Goal: Information Seeking & Learning: Learn about a topic

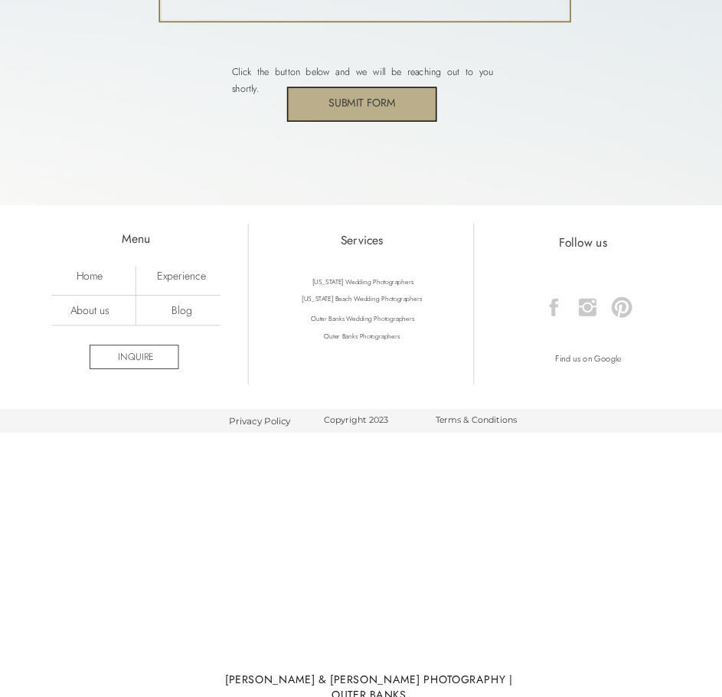
scroll to position [4723, 0]
click at [554, 310] on icon at bounding box center [554, 306] width 8 height 18
click at [82, 313] on nav "About us" at bounding box center [89, 308] width 84 height 13
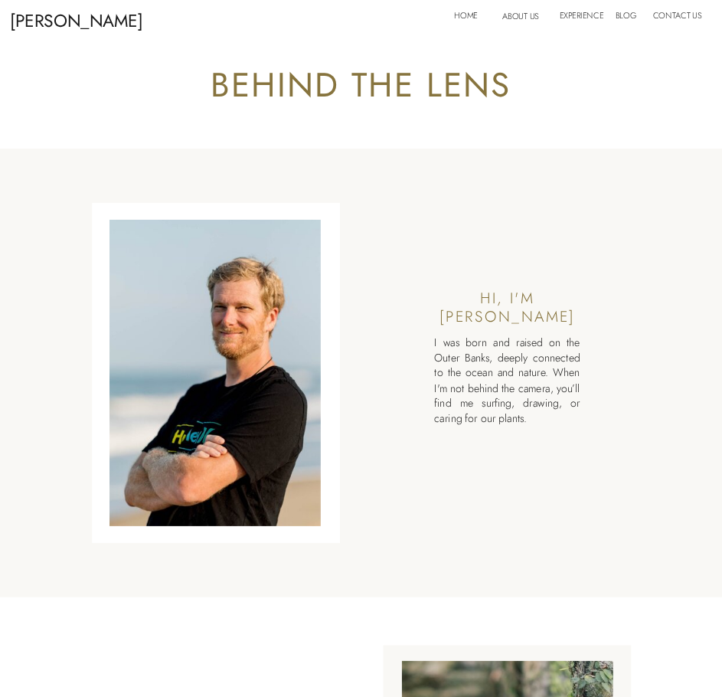
drag, startPoint x: 557, startPoint y: 418, endPoint x: 435, endPoint y: 344, distance: 143.2
click at [435, 344] on p "I was born and raised on the Outer Banks, deeply connected to the ocean and nat…" at bounding box center [506, 401] width 145 height 133
copy p "I was born and raised on the Outer Banks, deeply connected to the ocean and nat…"
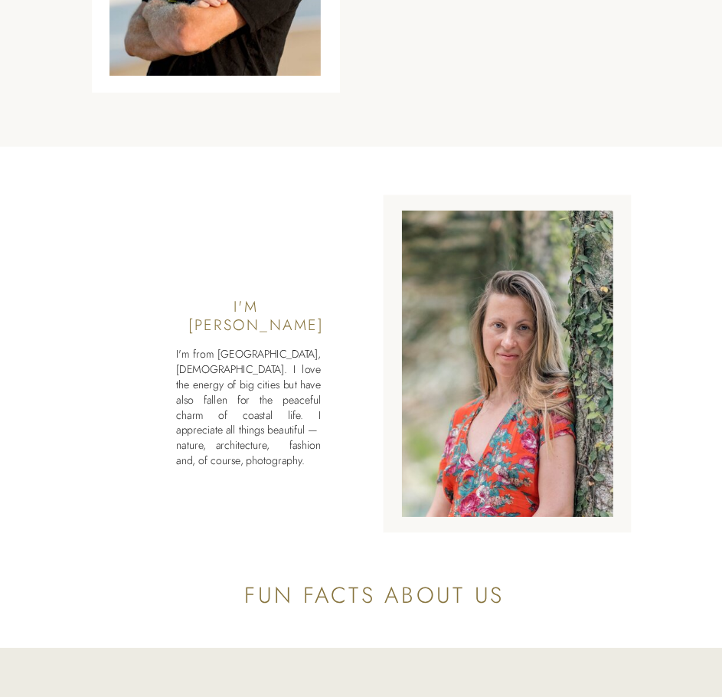
scroll to position [459, 0]
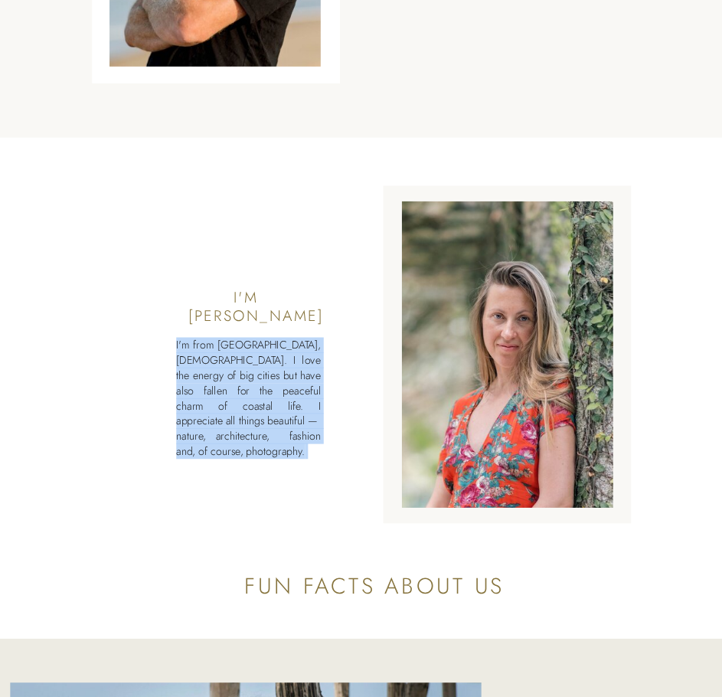
drag, startPoint x: 322, startPoint y: 427, endPoint x: 316, endPoint y: 447, distance: 20.6
copy div "I was born and raised on the Outer Banks, deeply connected to the ocean and nat…"
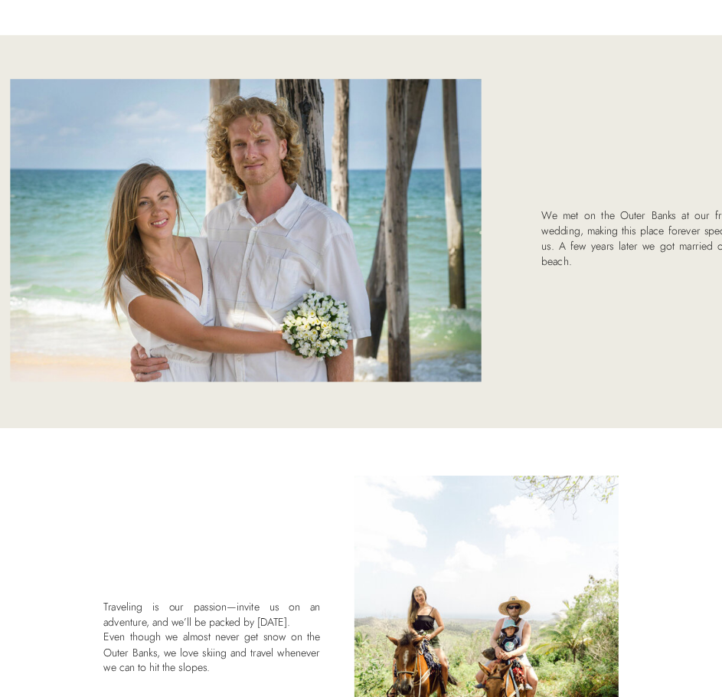
scroll to position [1072, 0]
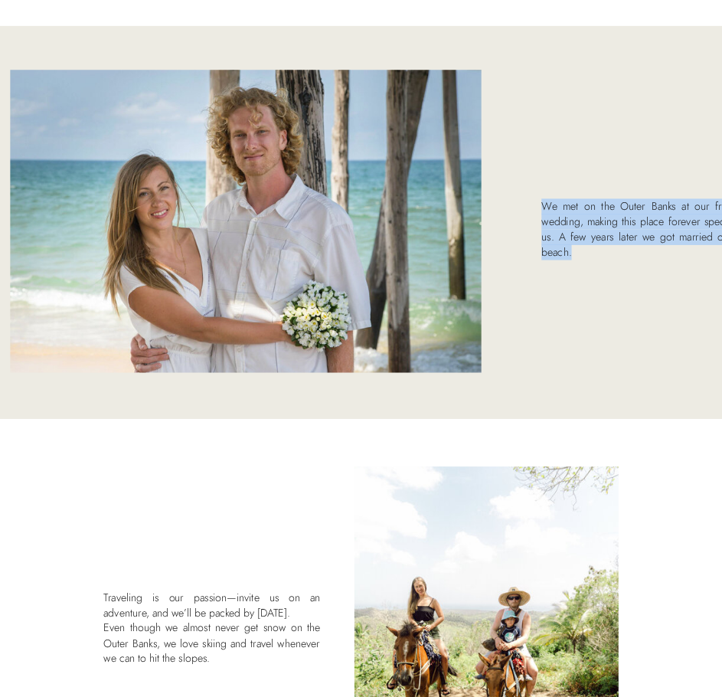
drag, startPoint x: 548, startPoint y: 207, endPoint x: 635, endPoint y: 253, distance: 98.3
click at [635, 253] on p "We met on the Outer Banks at our friend’s wedding, making this place forever sp…" at bounding box center [644, 221] width 206 height 74
copy p "We met on the Outer Banks at our friend’s wedding, making this place forever sp…"
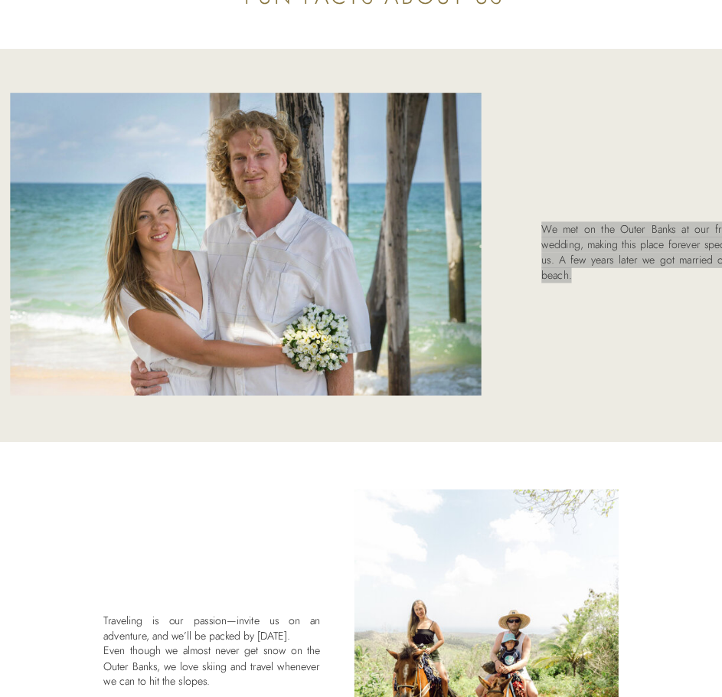
scroll to position [1378, 0]
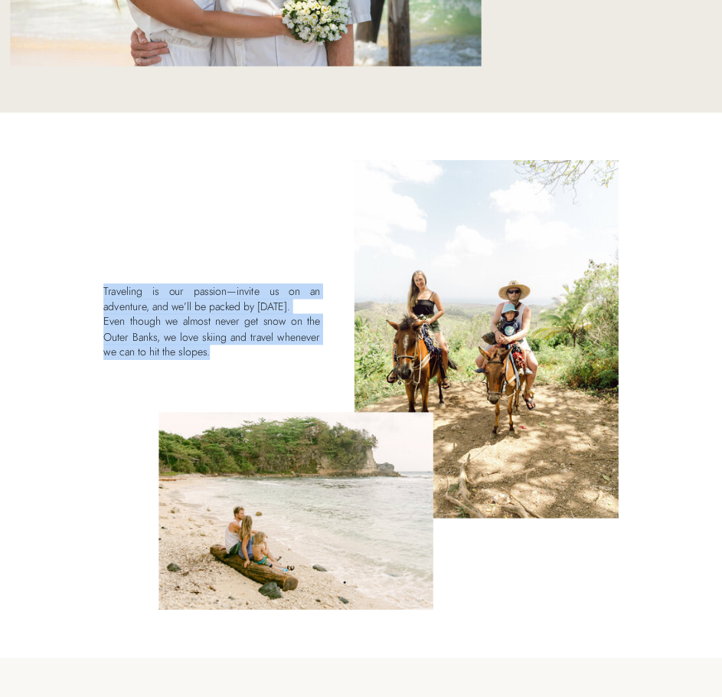
drag, startPoint x: 233, startPoint y: 349, endPoint x: 82, endPoint y: 296, distance: 159.8
click at [82, 296] on div "Glenn & Nadya CONTACT experience BLOG ABOUT US HOME HAVE A LOOK AROUND... Glenn…" at bounding box center [361, 666] width 722 height 4089
copy div "Traveling is our passion—invite us on an adventure, and we’ll be packed by tomo…"
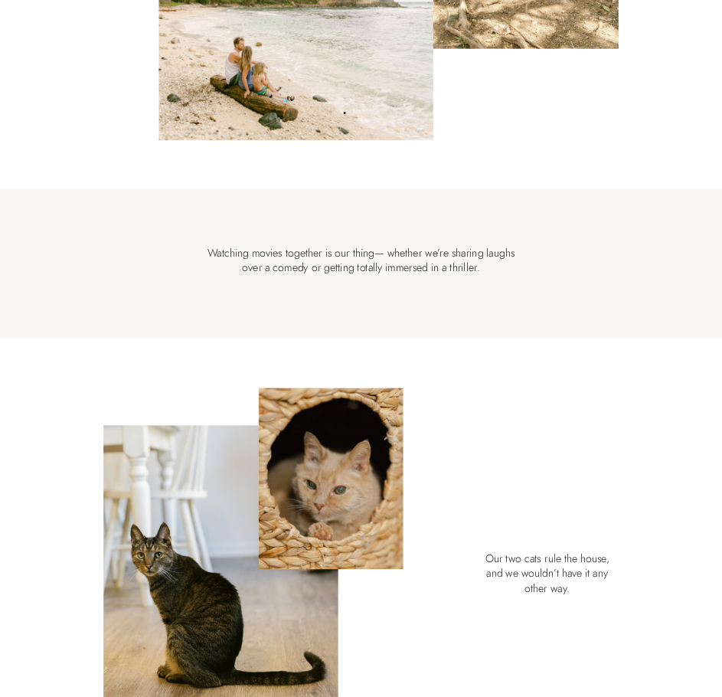
scroll to position [1914, 0]
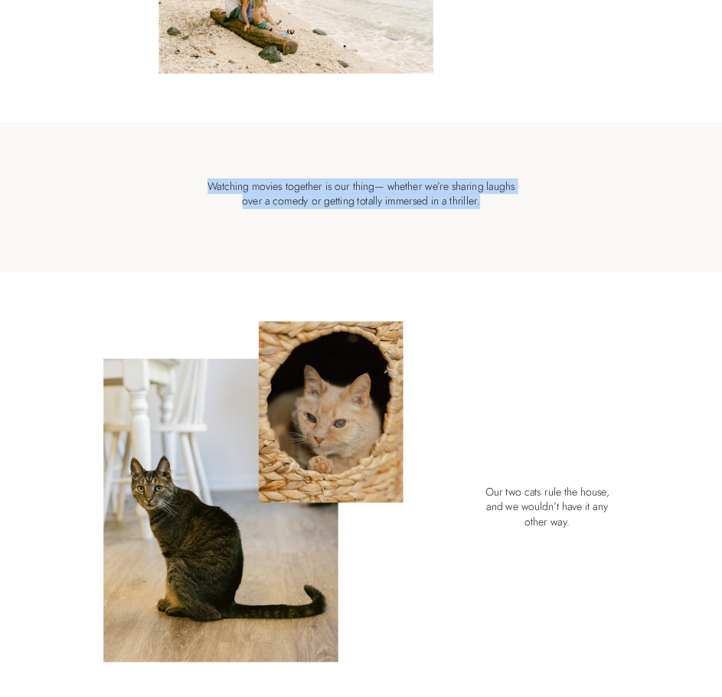
drag, startPoint x: 485, startPoint y: 198, endPoint x: 191, endPoint y: 193, distance: 294.8
click at [191, 194] on div "Watching movies together is our thing— whether we’re sharing laughs over a come…" at bounding box center [361, 197] width 722 height 151
copy div "Watching movies together is our thing— whether we’re sharing laughs over a come…"
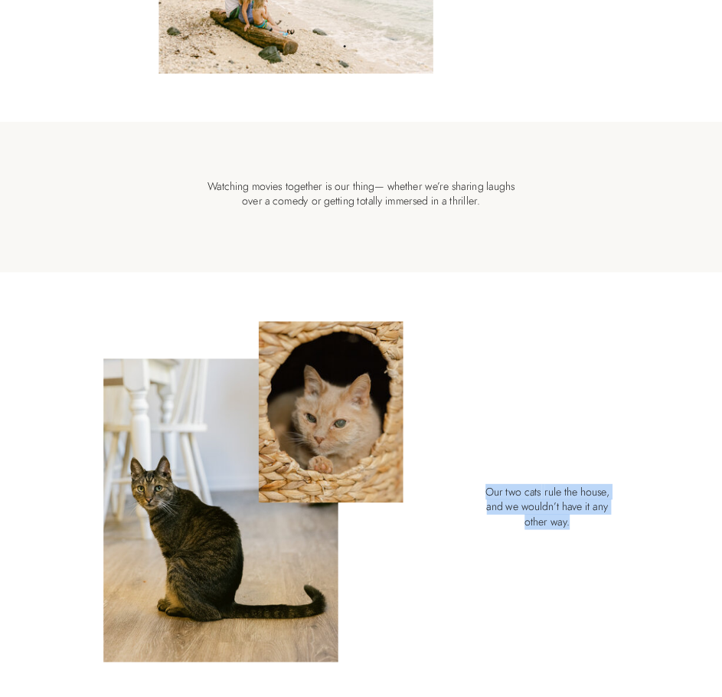
drag, startPoint x: 602, startPoint y: 529, endPoint x: 476, endPoint y: 494, distance: 131.1
click at [476, 494] on p "Our two cats rule the house, and we wouldn’t have it any other way." at bounding box center [547, 510] width 142 height 52
copy p "Our two cats rule the house, and we wouldn’t have it any other way."
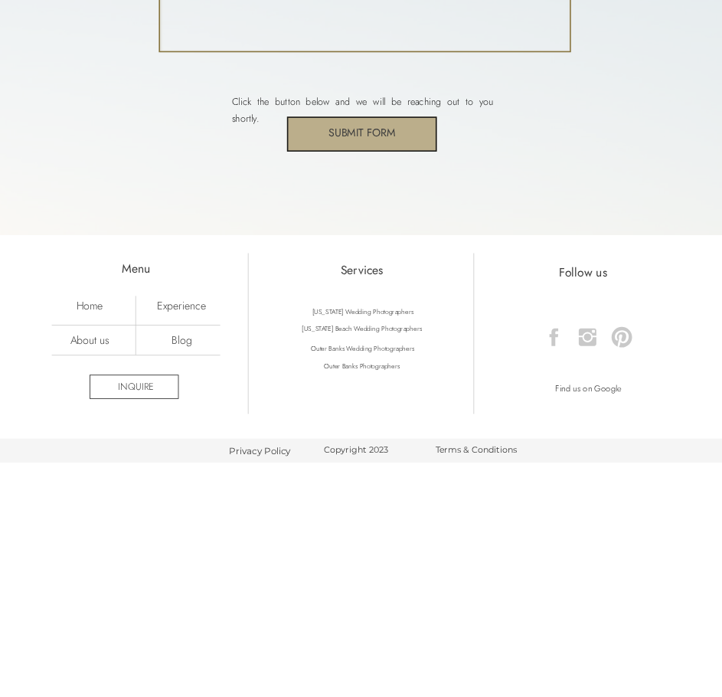
scroll to position [3392, 0]
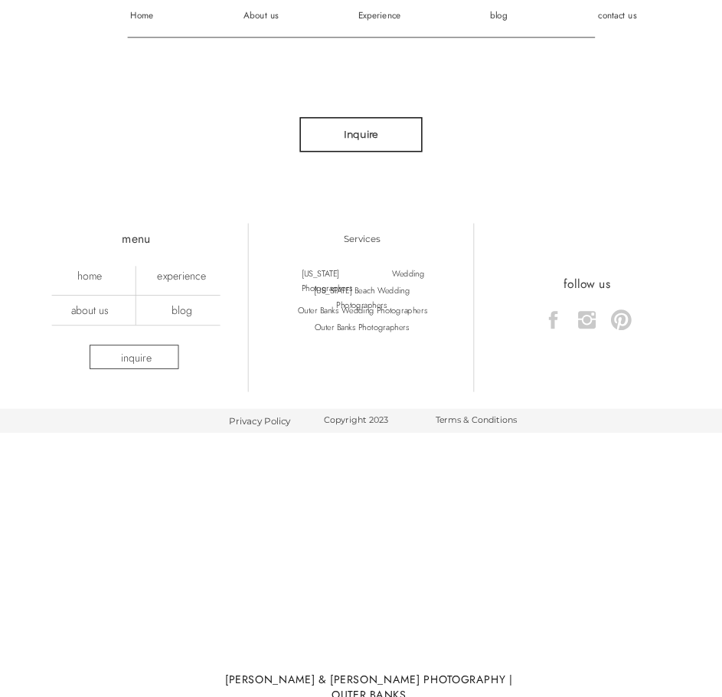
scroll to position [4186, 0]
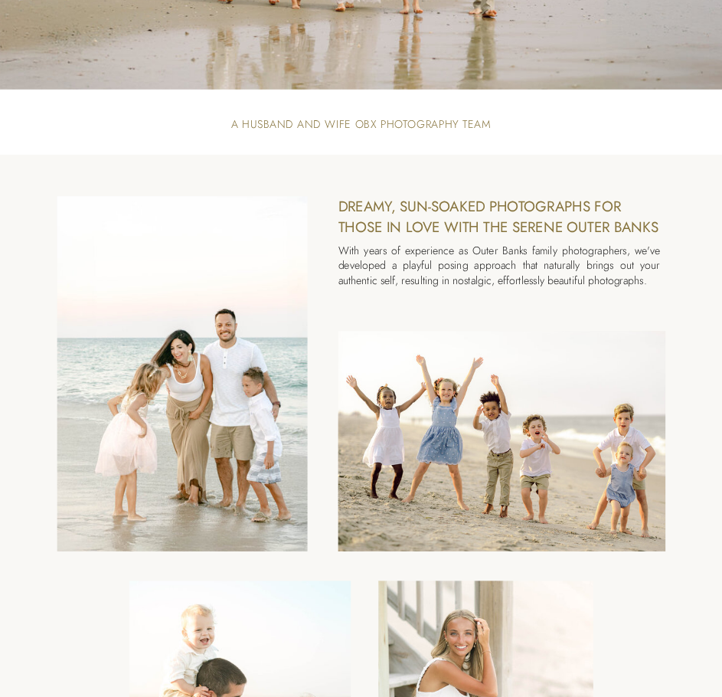
scroll to position [383, 0]
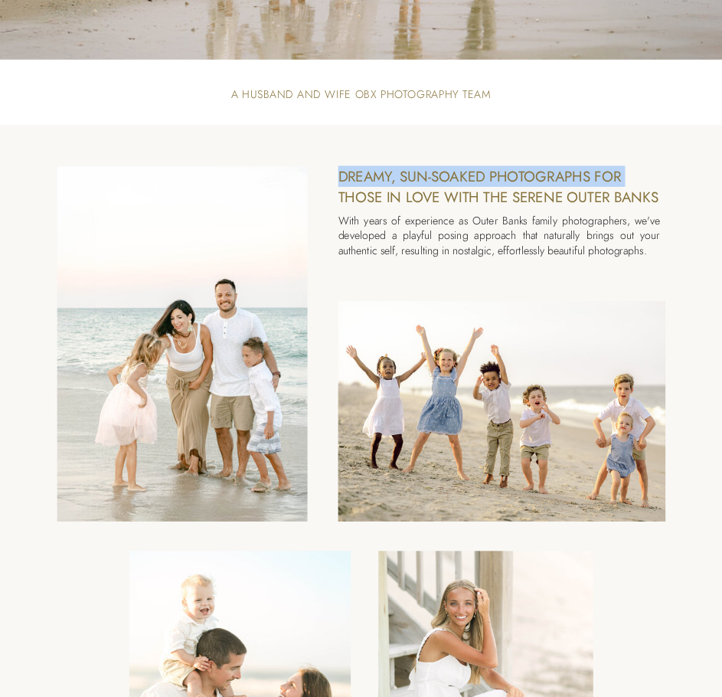
drag, startPoint x: 653, startPoint y: 250, endPoint x: 338, endPoint y: 187, distance: 321.0
click at [338, 187] on div "With years of experience as Outer Banks family photographers, we've developed a…" at bounding box center [361, 626] width 722 height 1003
click at [649, 256] on p "With years of experience as Outer Banks family photographers, we've developed a…" at bounding box center [499, 246] width 322 height 65
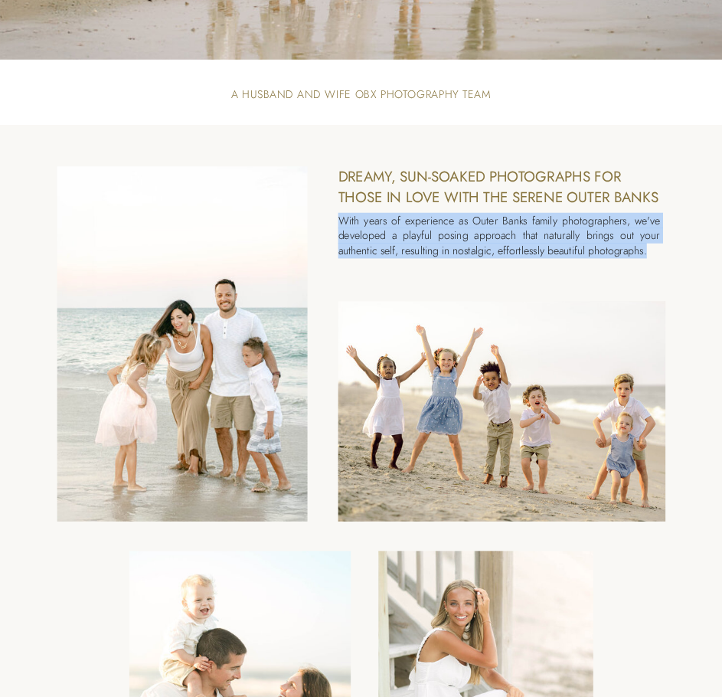
drag, startPoint x: 654, startPoint y: 254, endPoint x: 338, endPoint y: 219, distance: 317.4
click at [338, 219] on p "With years of experience as Outer Banks family photographers, we've developed a…" at bounding box center [499, 246] width 322 height 65
copy p "With years of experience as Outer Banks family photographers, we've developed a…"
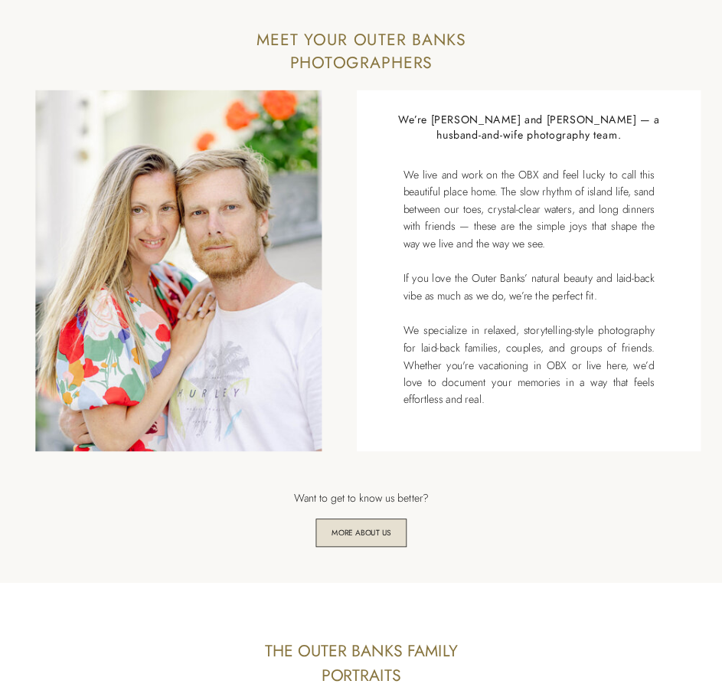
scroll to position [1990, 0]
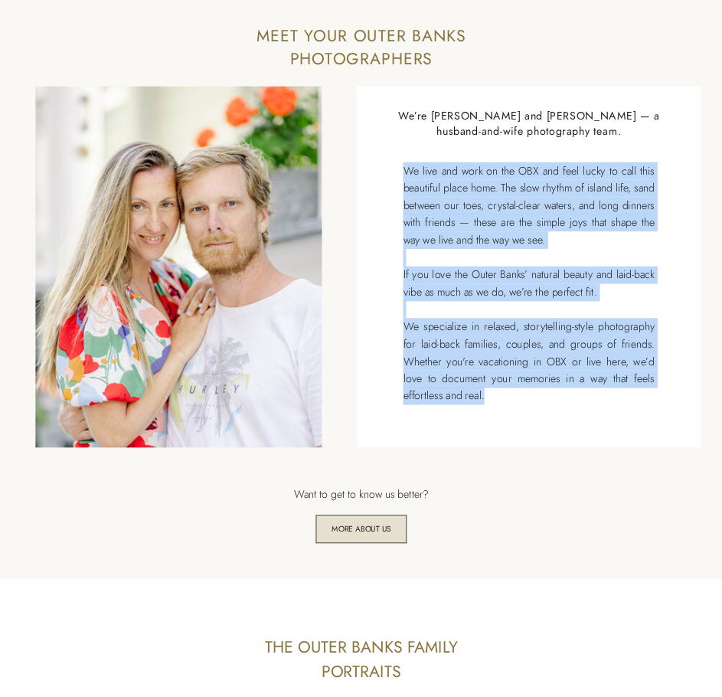
drag, startPoint x: 501, startPoint y: 398, endPoint x: 405, endPoint y: 175, distance: 242.5
click at [405, 175] on p "We live and work on the OBX and feel lucky to call this beautiful place home. T…" at bounding box center [528, 292] width 251 height 260
copy p "We live and work on the OBX and feel lucky to call this beautiful place home. T…"
click at [624, 420] on div "More about us We live and work on the OBX and feel lucky to call this beautiful…" at bounding box center [361, 277] width 722 height 602
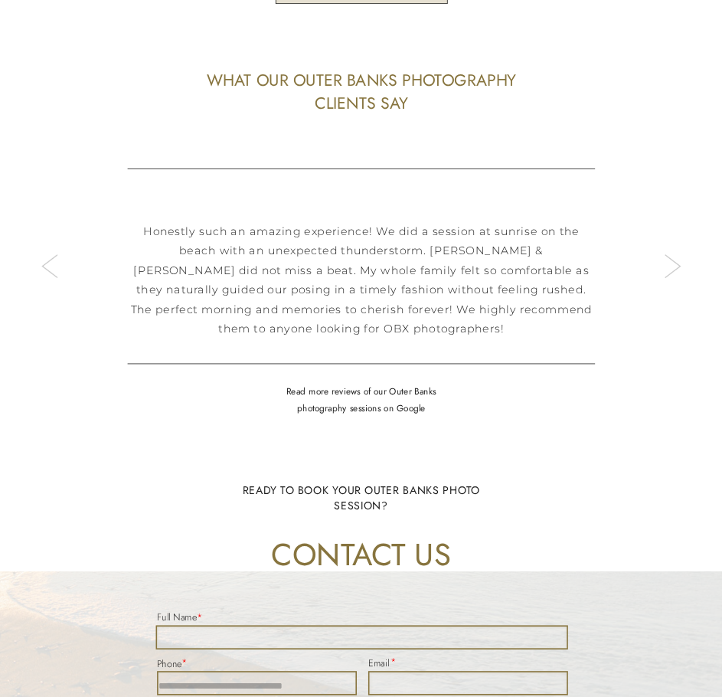
scroll to position [3521, 0]
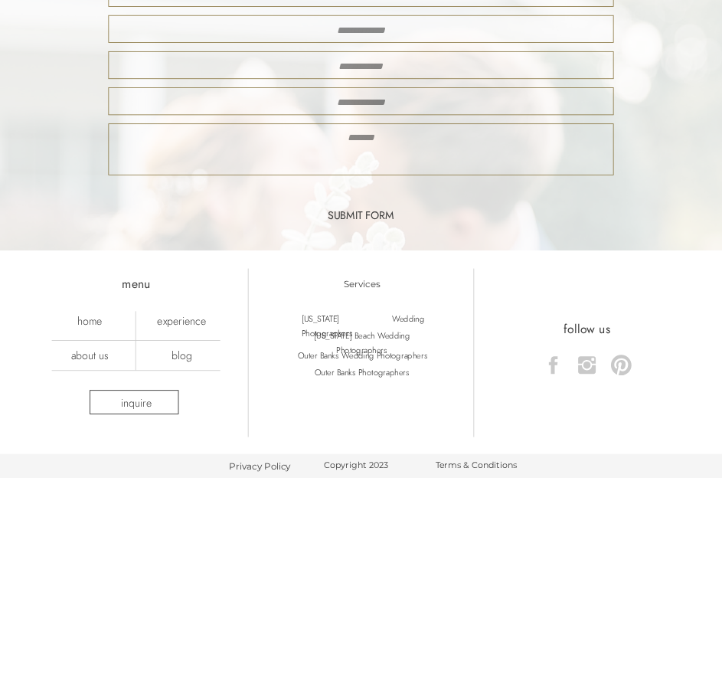
scroll to position [3150, 0]
